Goal: Information Seeking & Learning: Learn about a topic

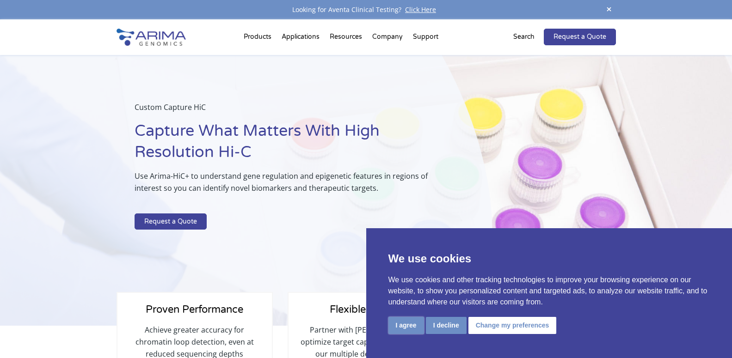
click at [409, 325] on button "I agree" at bounding box center [406, 325] width 36 height 17
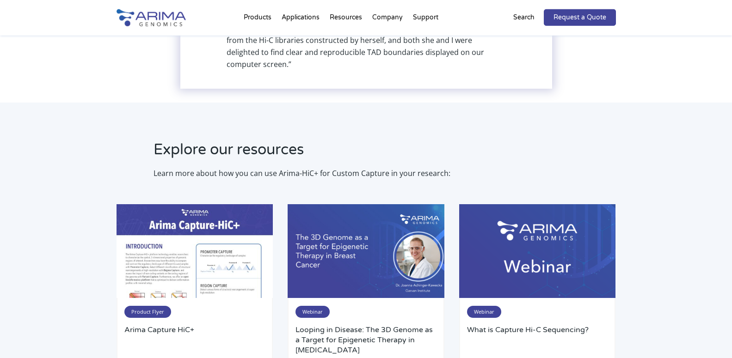
scroll to position [1415, 0]
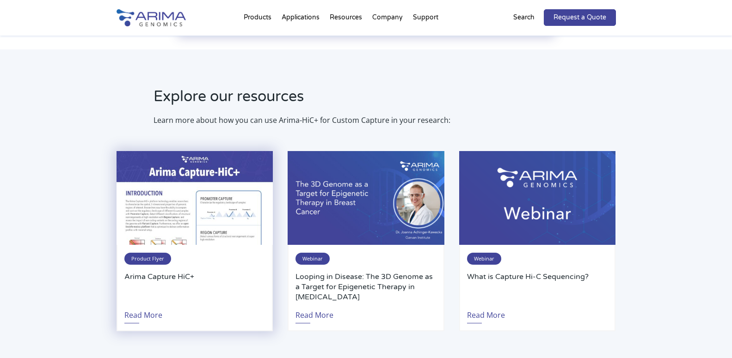
click at [218, 192] on img at bounding box center [195, 198] width 156 height 94
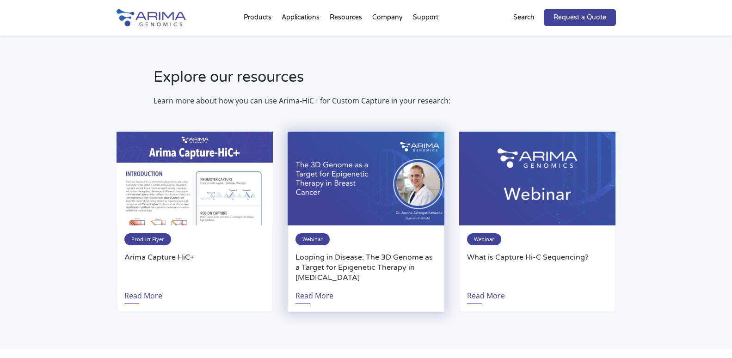
click at [343, 167] on img at bounding box center [366, 179] width 156 height 94
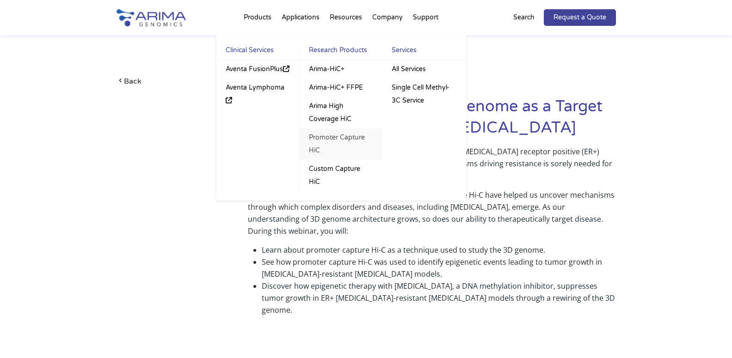
click at [322, 135] on link "Promoter Capture HiC" at bounding box center [341, 144] width 83 height 31
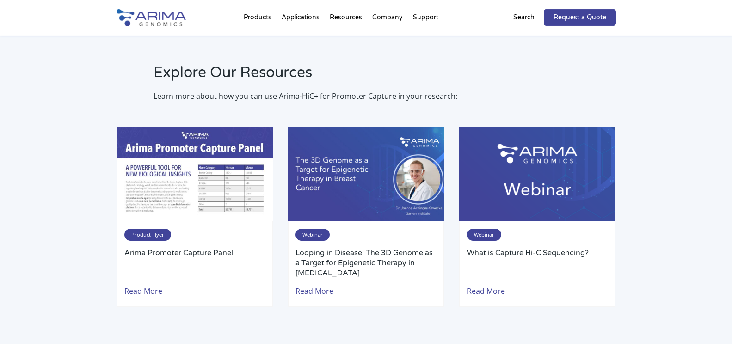
scroll to position [1840, 0]
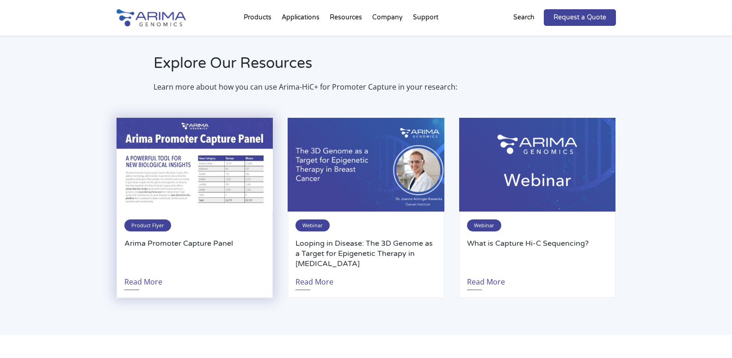
click at [234, 159] on img at bounding box center [195, 165] width 156 height 94
